Goal: Navigation & Orientation: Find specific page/section

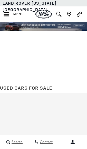
click at [6, 17] on span "Open the main navigation menu" at bounding box center [6, 14] width 6 height 5
click at [8, 13] on icon "Open the main navigation menu" at bounding box center [6, 14] width 6 height 5
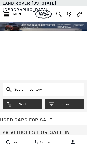
click at [6, 13] on icon "Open the main navigation menu" at bounding box center [6, 14] width 5 height 4
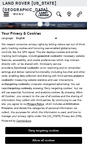
click at [7, 16] on icon "Open the main navigation menu" at bounding box center [6, 14] width 6 height 5
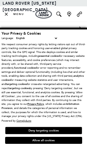
click at [56, 140] on button "Allow all cookies" at bounding box center [43, 140] width 77 height 7
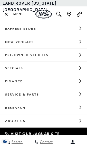
click at [7, 13] on icon "Close the main navigation menu" at bounding box center [6, 14] width 3 height 3
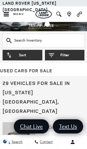
click at [9, 16] on icon "Open the main navigation menu" at bounding box center [6, 14] width 6 height 5
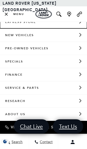
scroll to position [6, 0]
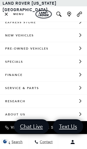
click at [33, 116] on link "About Us" at bounding box center [43, 114] width 87 height 13
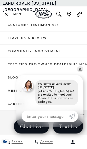
scroll to position [82, 0]
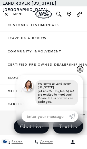
click at [79, 66] on link "✕" at bounding box center [80, 69] width 6 height 6
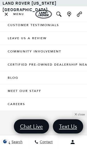
click at [34, 94] on link "Meet Our Staff" at bounding box center [43, 90] width 87 height 13
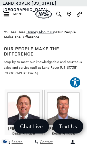
click at [6, 16] on icon "Open the main navigation menu" at bounding box center [6, 14] width 5 height 4
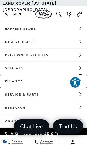
click at [42, 82] on link "Finance" at bounding box center [43, 81] width 87 height 13
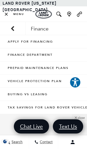
click at [4, 15] on icon "Close the main navigation menu" at bounding box center [6, 14] width 6 height 5
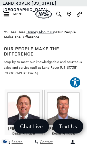
click at [7, 20] on button "Menu" at bounding box center [13, 13] width 27 height 15
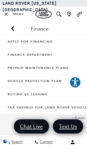
click at [11, 29] on icon "Back to the main menu" at bounding box center [12, 28] width 9 height 9
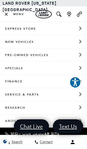
click at [4, 15] on icon "Close the main navigation menu" at bounding box center [6, 14] width 6 height 5
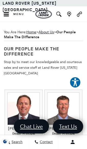
click at [6, 16] on icon "Open the main navigation menu" at bounding box center [6, 14] width 5 height 4
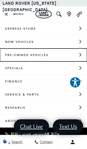
click at [50, 55] on link "Pre-Owned Vehicles" at bounding box center [43, 54] width 87 height 13
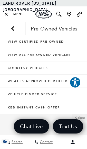
click at [24, 54] on link "View All Pre-Owned Vehicles" at bounding box center [43, 54] width 87 height 13
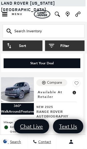
scroll to position [1659, 2]
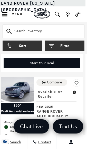
click at [7, 13] on icon "Open the main navigation menu" at bounding box center [5, 14] width 6 height 5
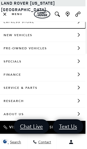
scroll to position [6, 0]
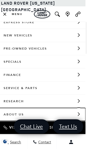
click at [38, 114] on link "About Us" at bounding box center [41, 114] width 87 height 13
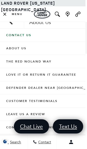
click at [39, 34] on link "Contact Us" at bounding box center [41, 35] width 87 height 13
